Goal: Information Seeking & Learning: Learn about a topic

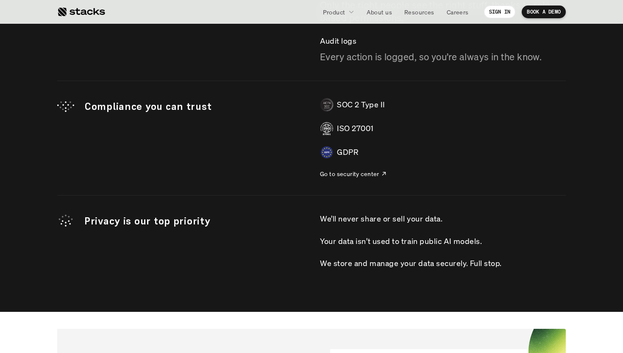
scroll to position [2486, 0]
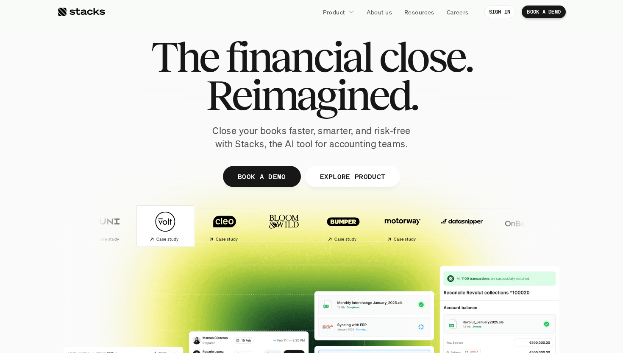
click at [153, 238] on h2 "Case study" at bounding box center [164, 238] width 22 height 5
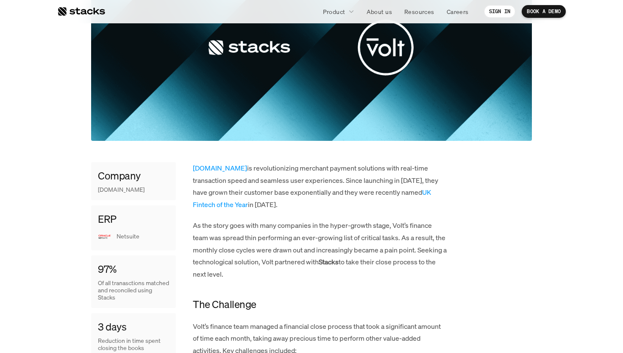
scroll to position [243, 0]
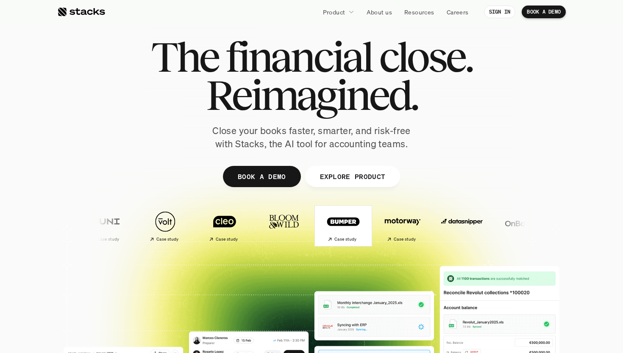
click at [301, 221] on img at bounding box center [319, 221] width 50 height 35
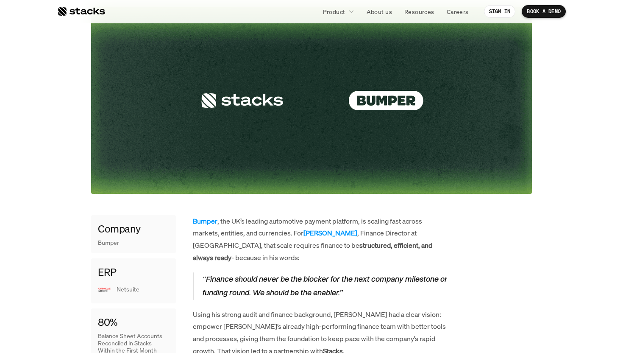
scroll to position [219, 0]
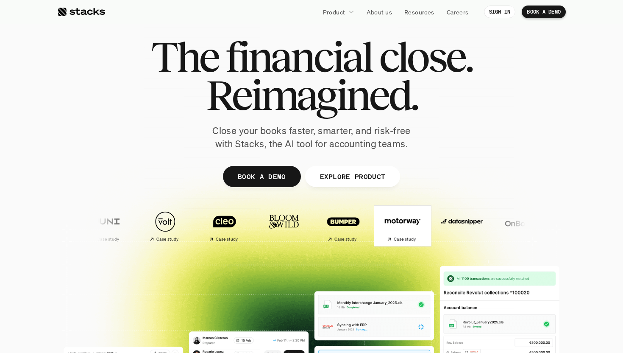
click at [373, 220] on img at bounding box center [398, 221] width 50 height 35
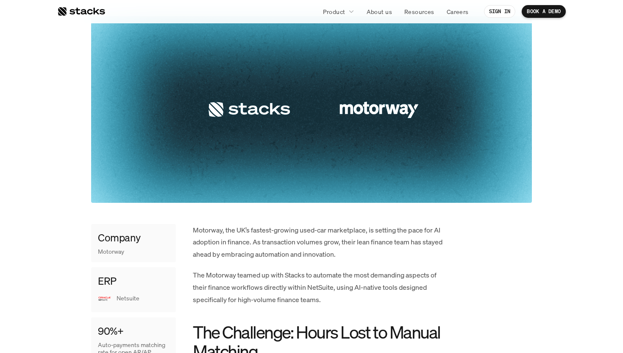
scroll to position [251, 0]
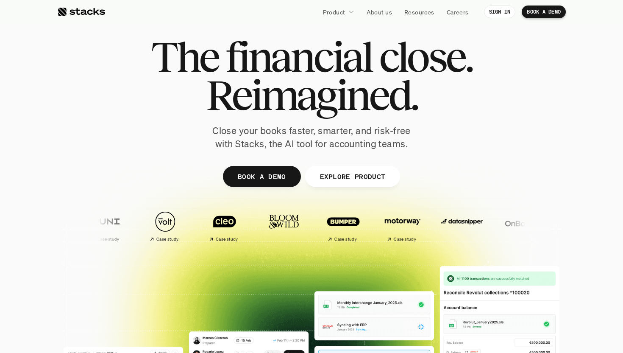
click at [483, 219] on img at bounding box center [508, 221] width 50 height 35
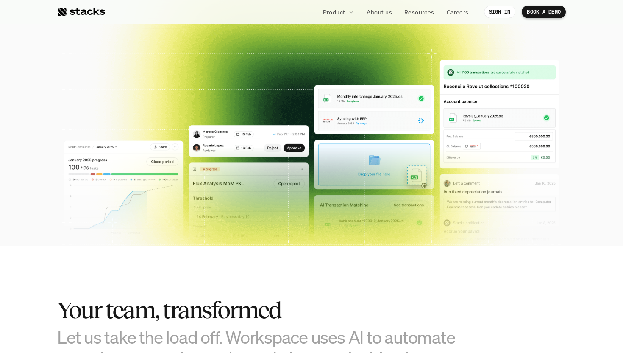
scroll to position [122, 0]
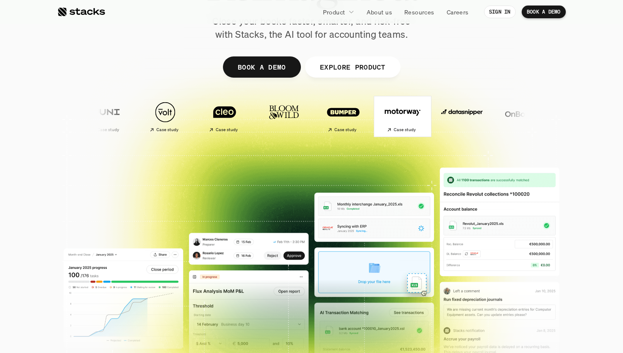
click at [365, 117] on img at bounding box center [390, 112] width 50 height 35
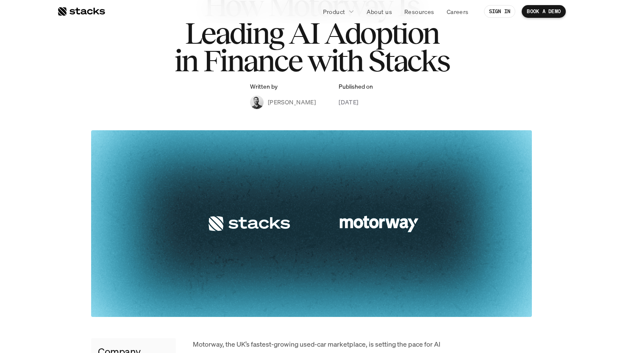
scroll to position [231, 0]
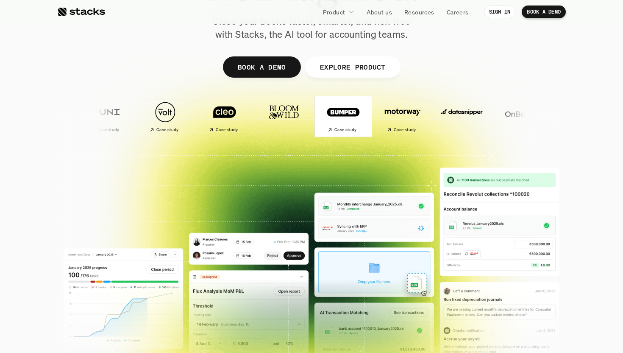
click at [328, 128] on h2 "Case study" at bounding box center [339, 129] width 22 height 5
